Goal: Task Accomplishment & Management: Manage account settings

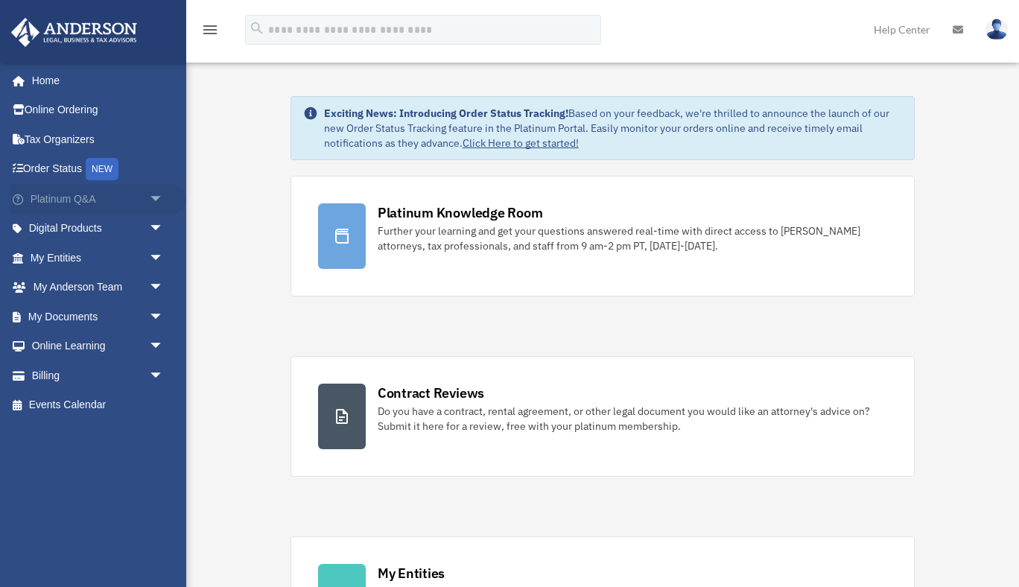
click at [80, 198] on link "Platinum Q&A arrow_drop_down" at bounding box center [98, 199] width 176 height 30
click at [60, 255] on link "My Entities arrow_drop_down" at bounding box center [98, 258] width 176 height 30
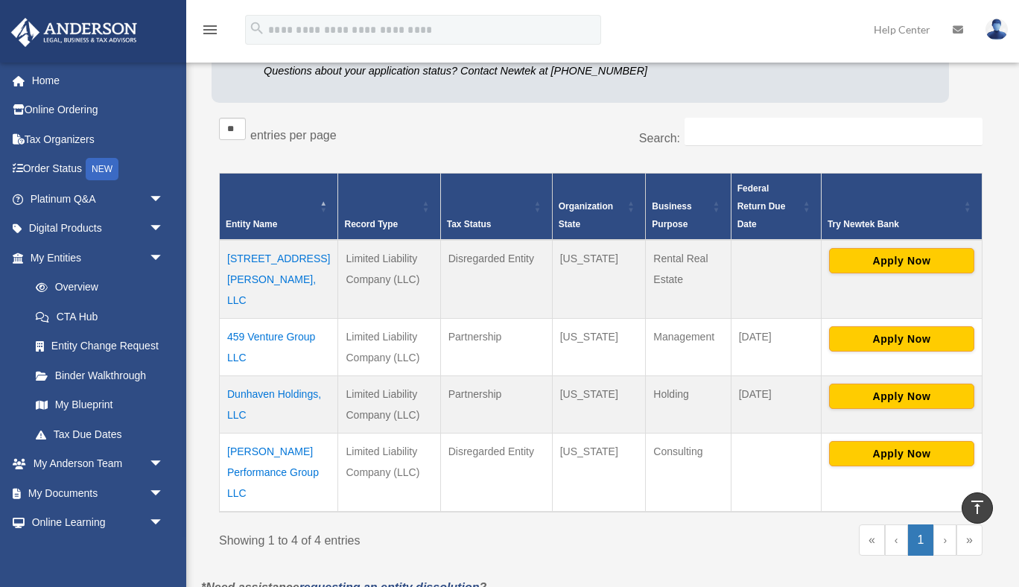
scroll to position [193, 0]
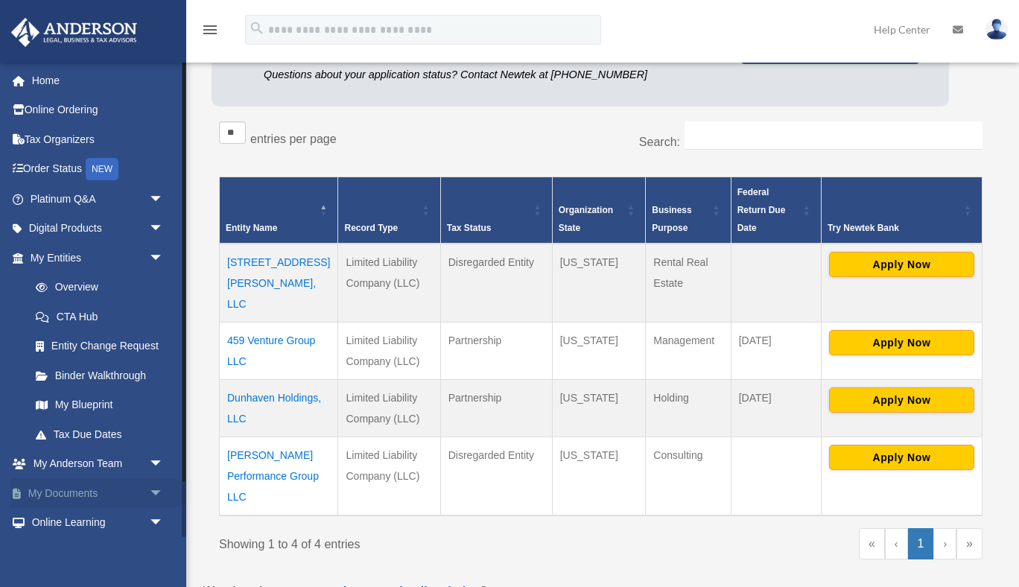
click at [130, 493] on link "My Documents arrow_drop_down" at bounding box center [98, 493] width 176 height 30
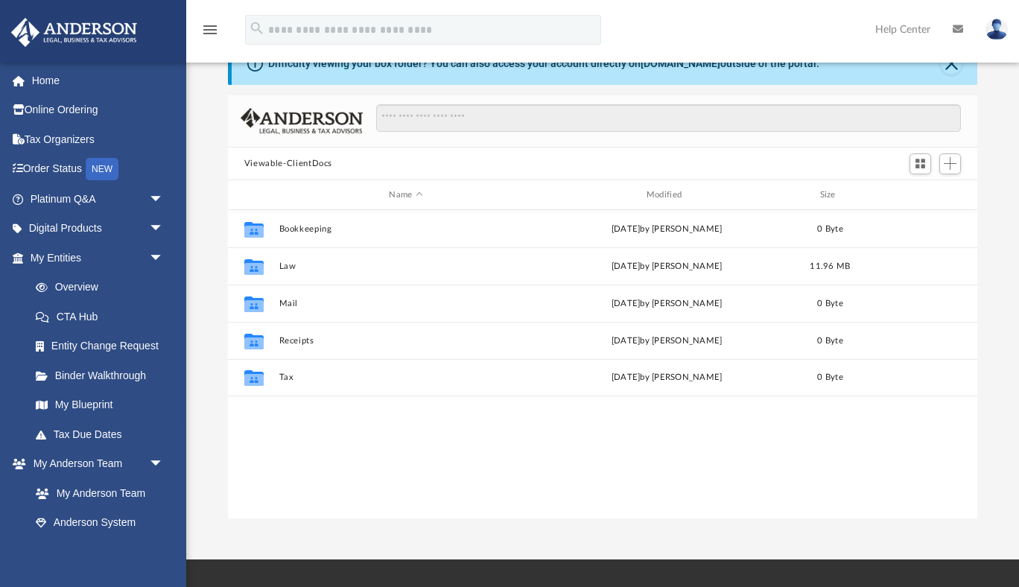
scroll to position [338, 750]
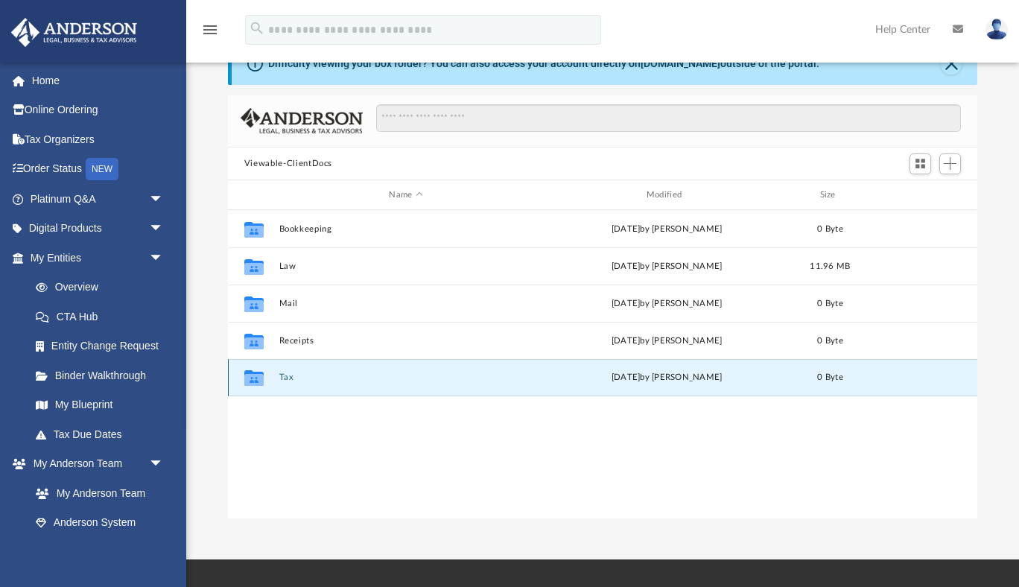
click at [294, 376] on button "Tax" at bounding box center [406, 378] width 254 height 10
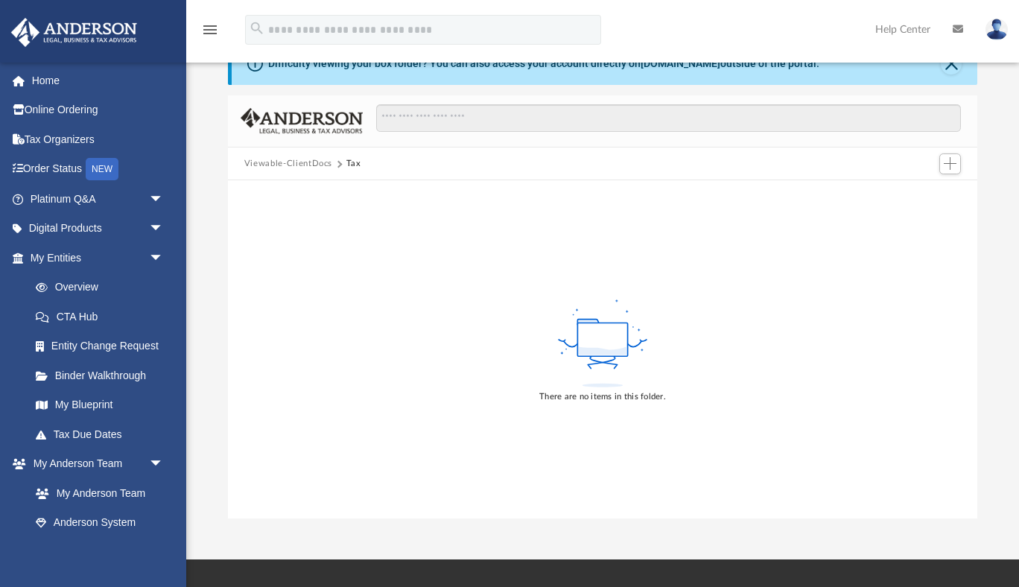
click at [350, 167] on button "Tax" at bounding box center [353, 163] width 15 height 13
click at [350, 165] on button "Tax" at bounding box center [353, 163] width 15 height 13
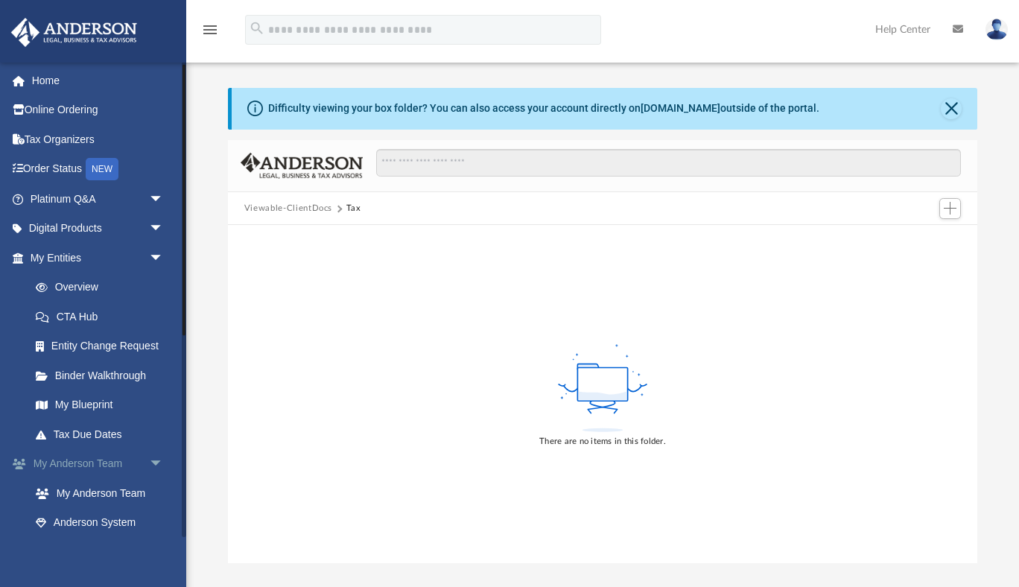
scroll to position [357, 0]
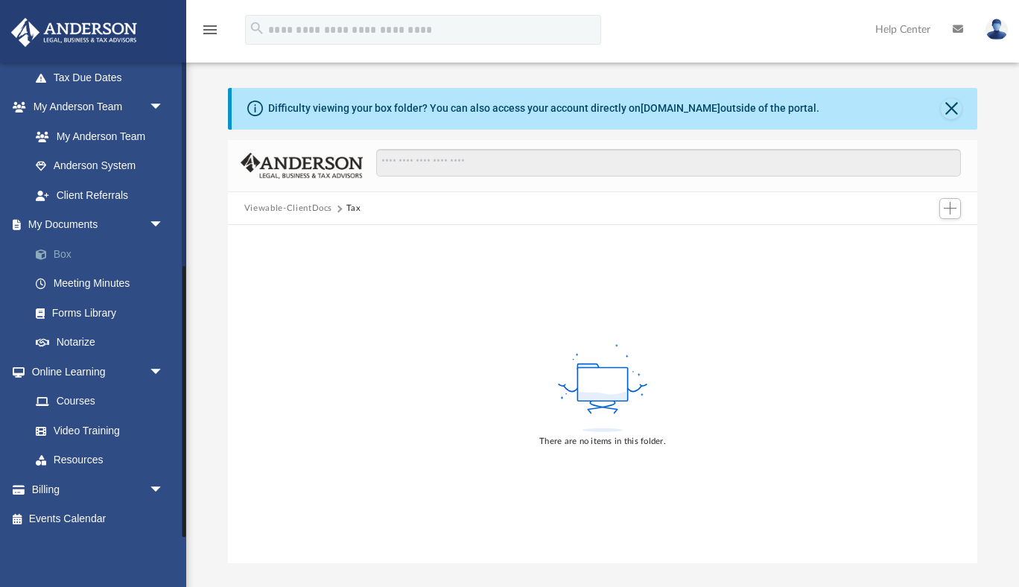
click at [70, 252] on link "Box" at bounding box center [103, 254] width 165 height 30
click at [273, 209] on button "Viewable-ClientDocs" at bounding box center [288, 208] width 88 height 13
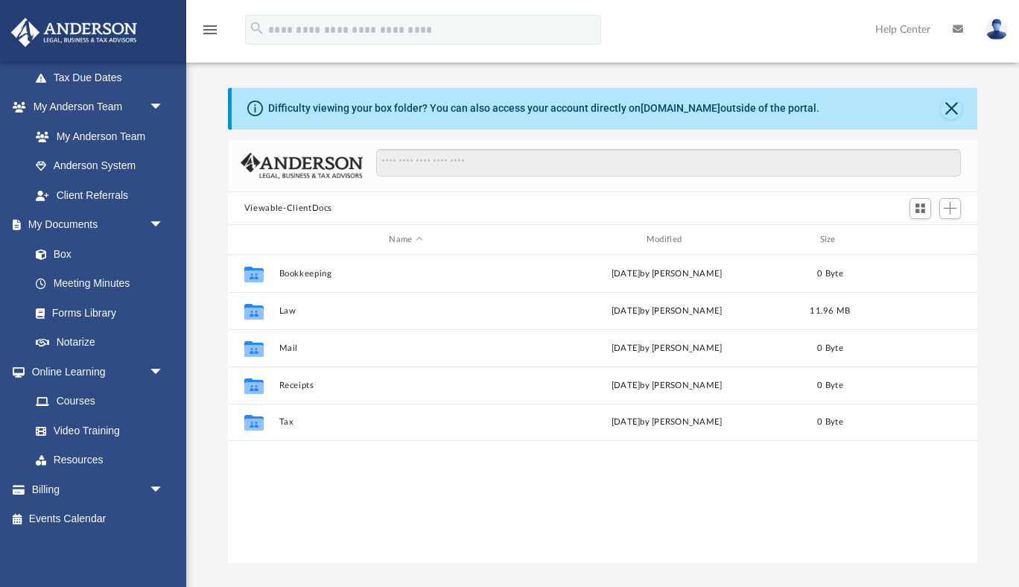
scroll to position [338, 750]
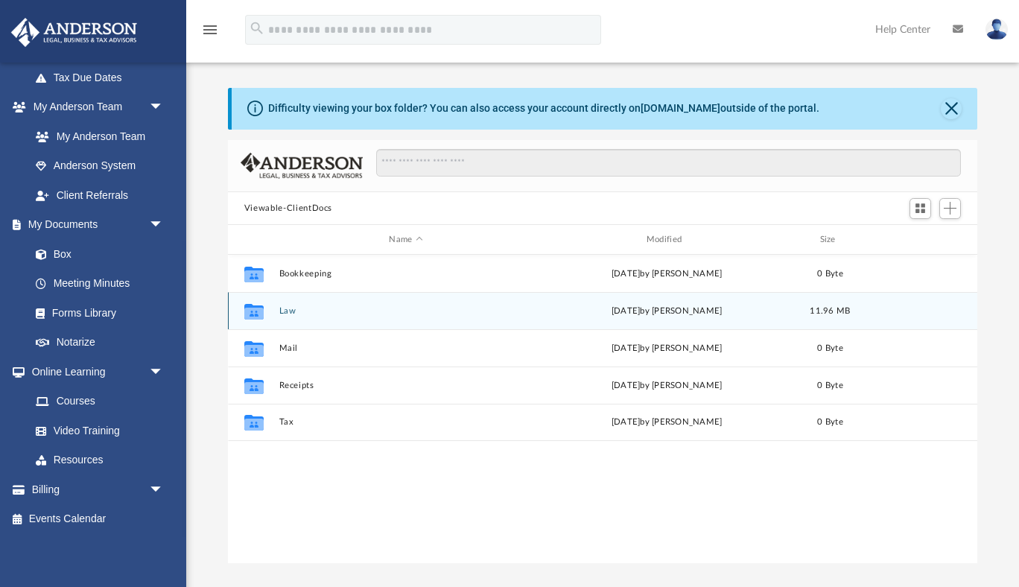
click at [301, 311] on button "Law" at bounding box center [406, 311] width 254 height 10
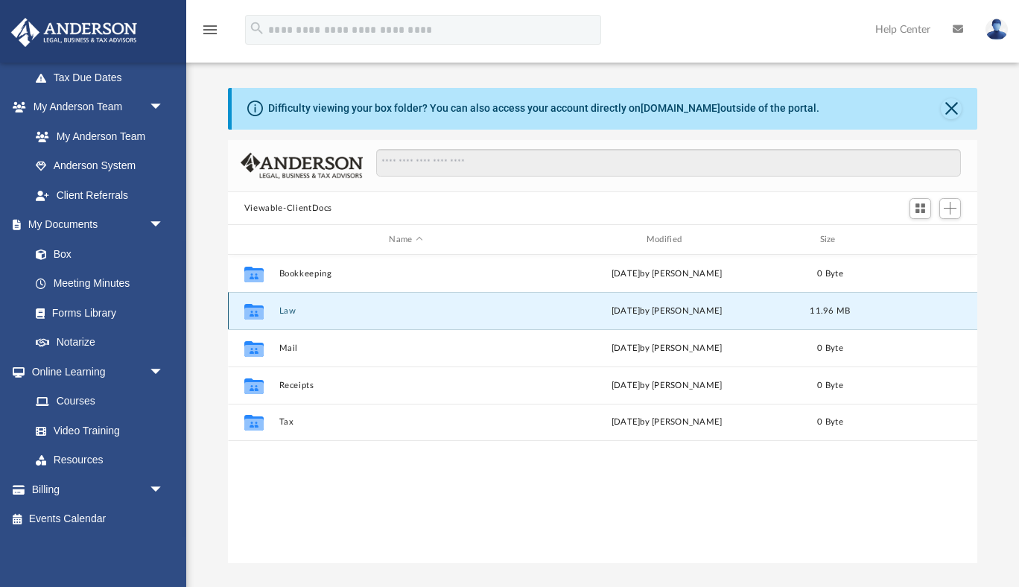
click at [301, 311] on button "Law" at bounding box center [406, 311] width 254 height 10
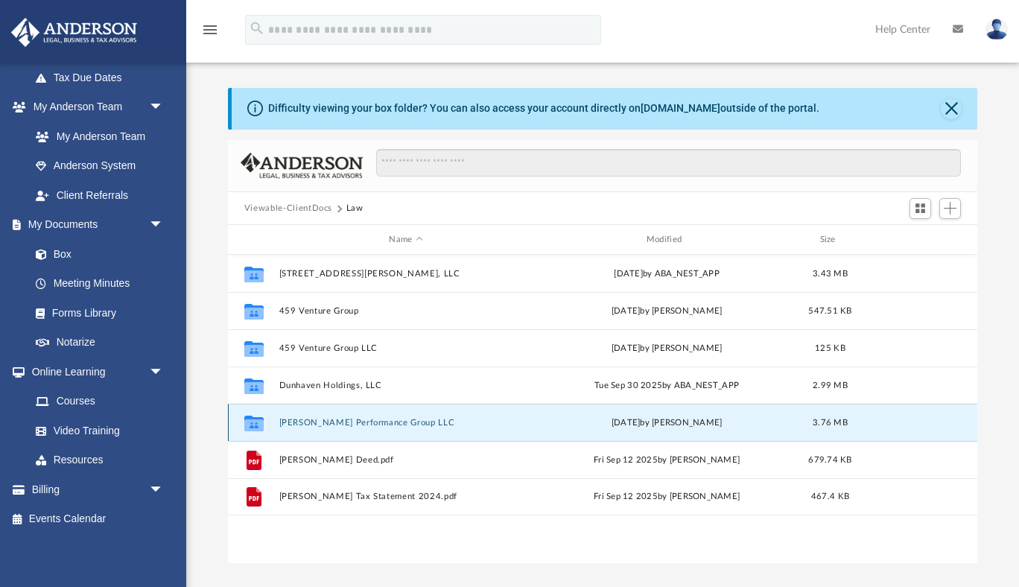
click at [338, 419] on button "Huff Performance Group LLC" at bounding box center [406, 423] width 254 height 10
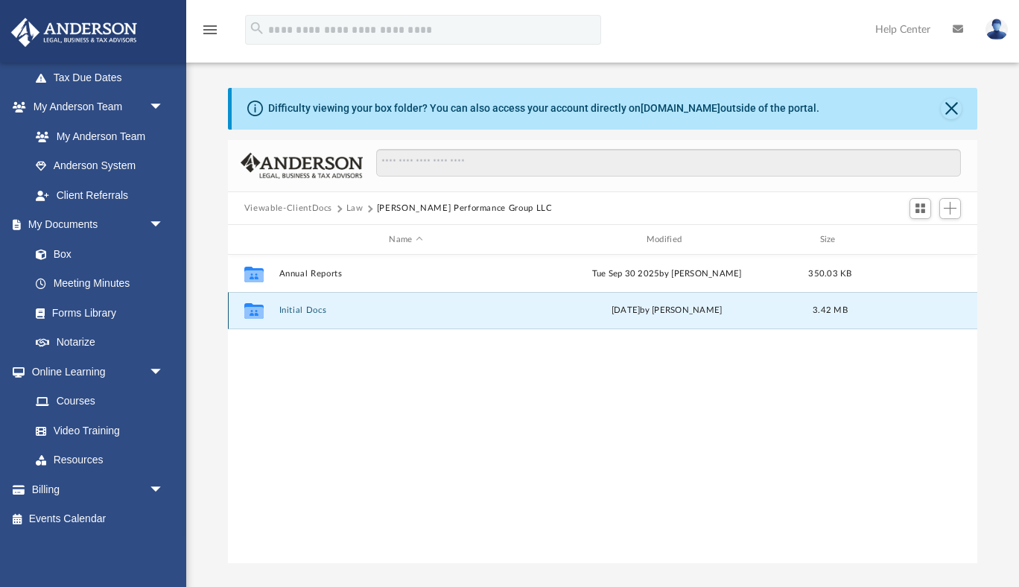
click at [315, 307] on button "Initial Docs" at bounding box center [406, 311] width 254 height 10
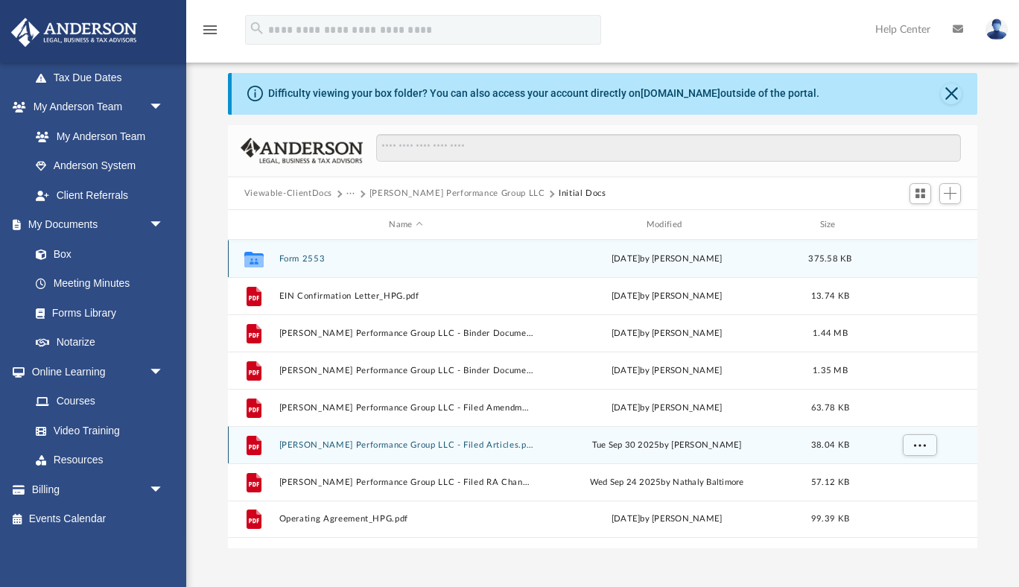
scroll to position [0, 0]
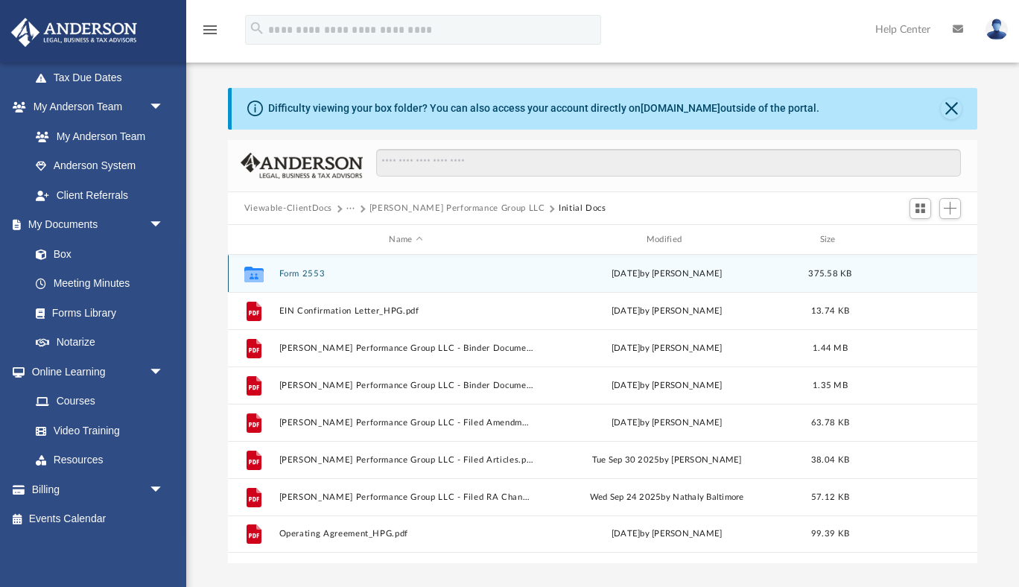
click at [289, 272] on button "Form 2553" at bounding box center [406, 274] width 254 height 10
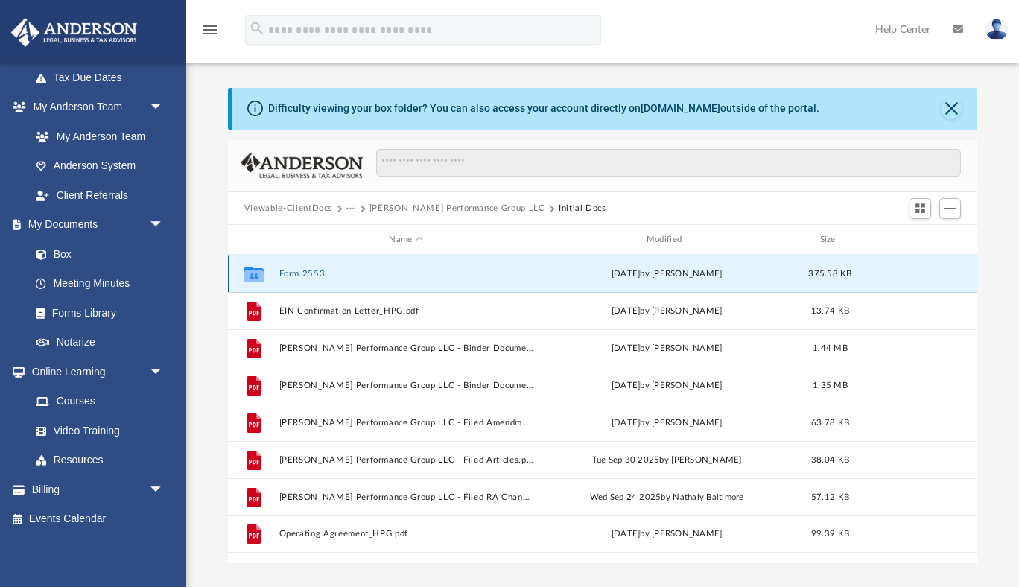
click at [289, 272] on button "Form 2553" at bounding box center [406, 274] width 254 height 10
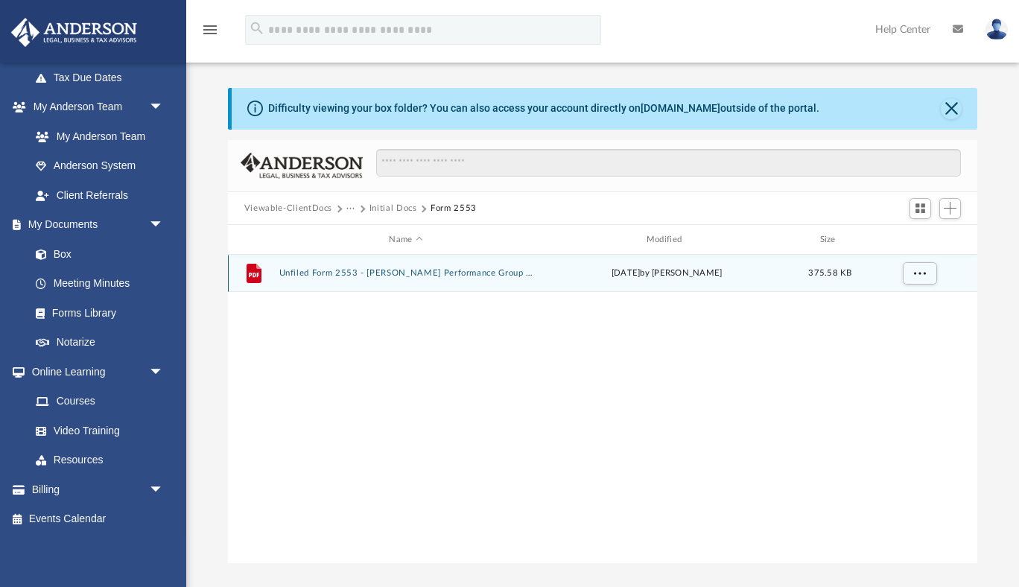
click at [309, 272] on button "Unfiled Form 2553 - Huff Performance Group LLC.pdf" at bounding box center [406, 274] width 254 height 10
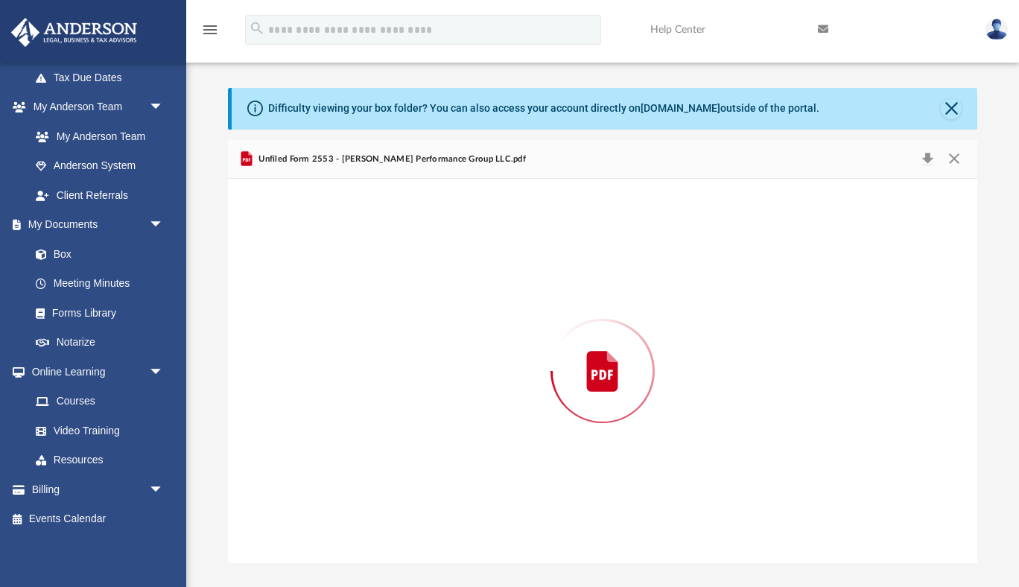
click at [309, 272] on div "Preview" at bounding box center [603, 371] width 750 height 384
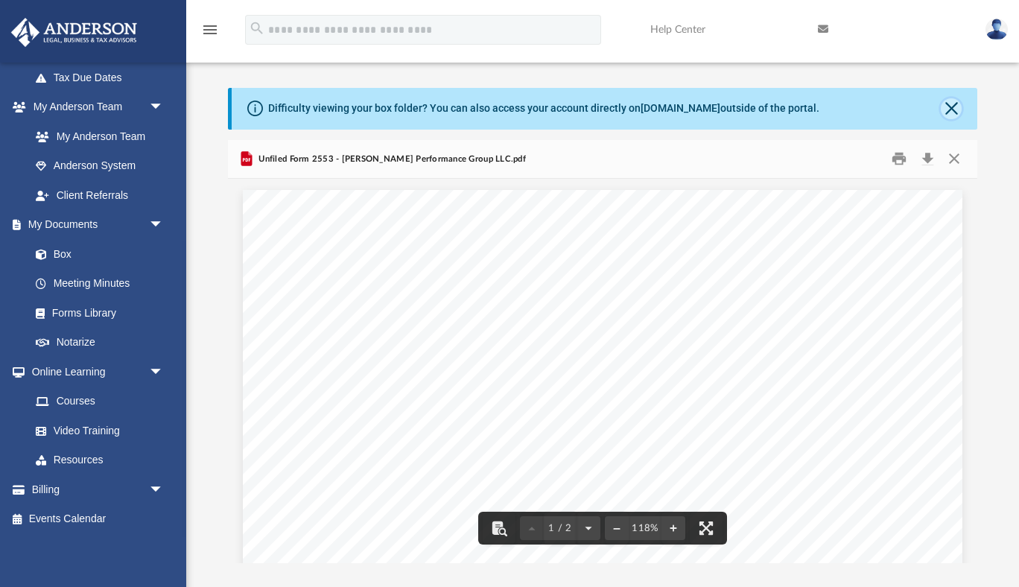
click at [955, 113] on button "Close" at bounding box center [951, 108] width 21 height 21
